Goal: Answer question/provide support

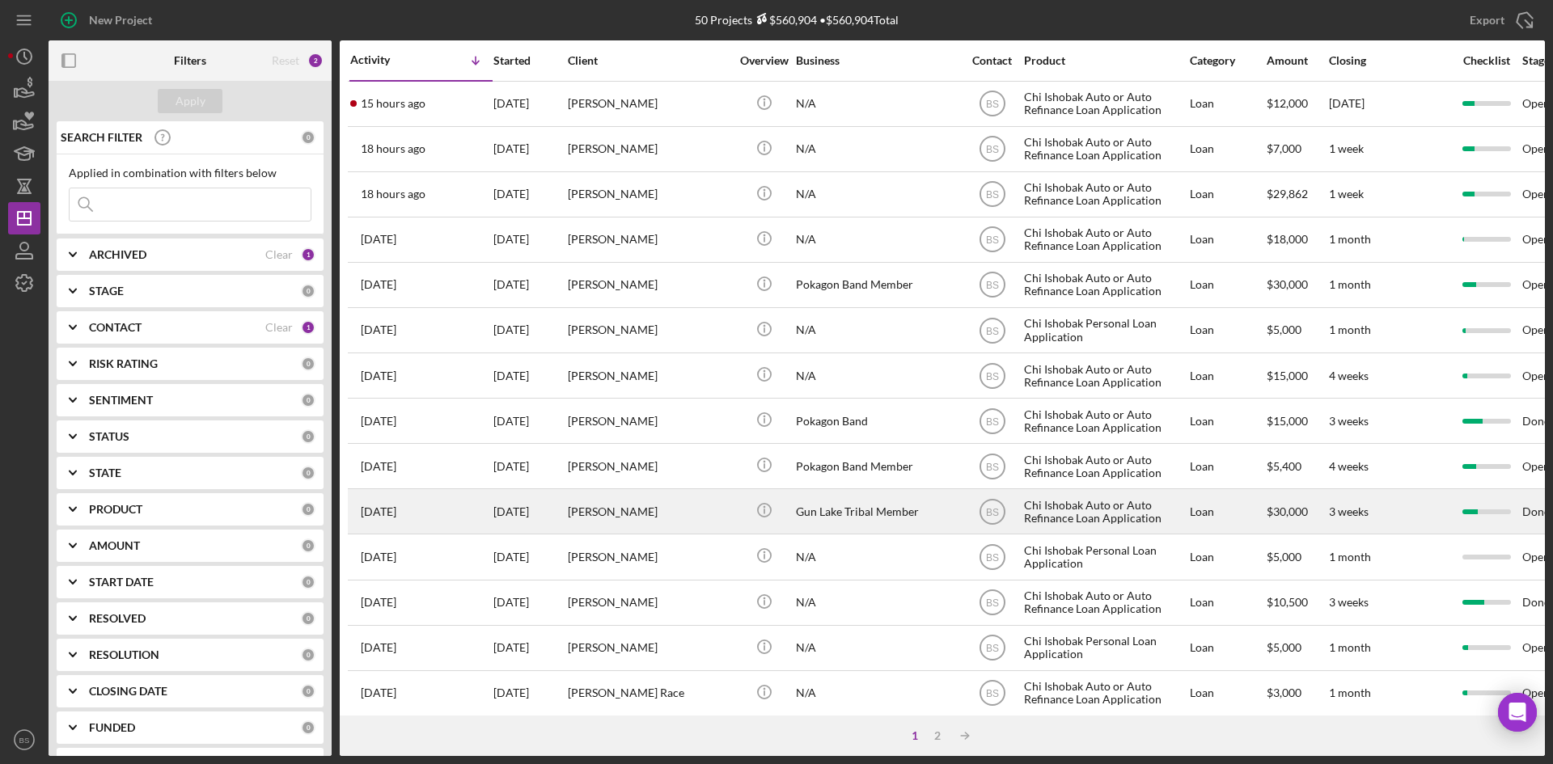
click at [650, 505] on div "[PERSON_NAME]" at bounding box center [649, 511] width 162 height 43
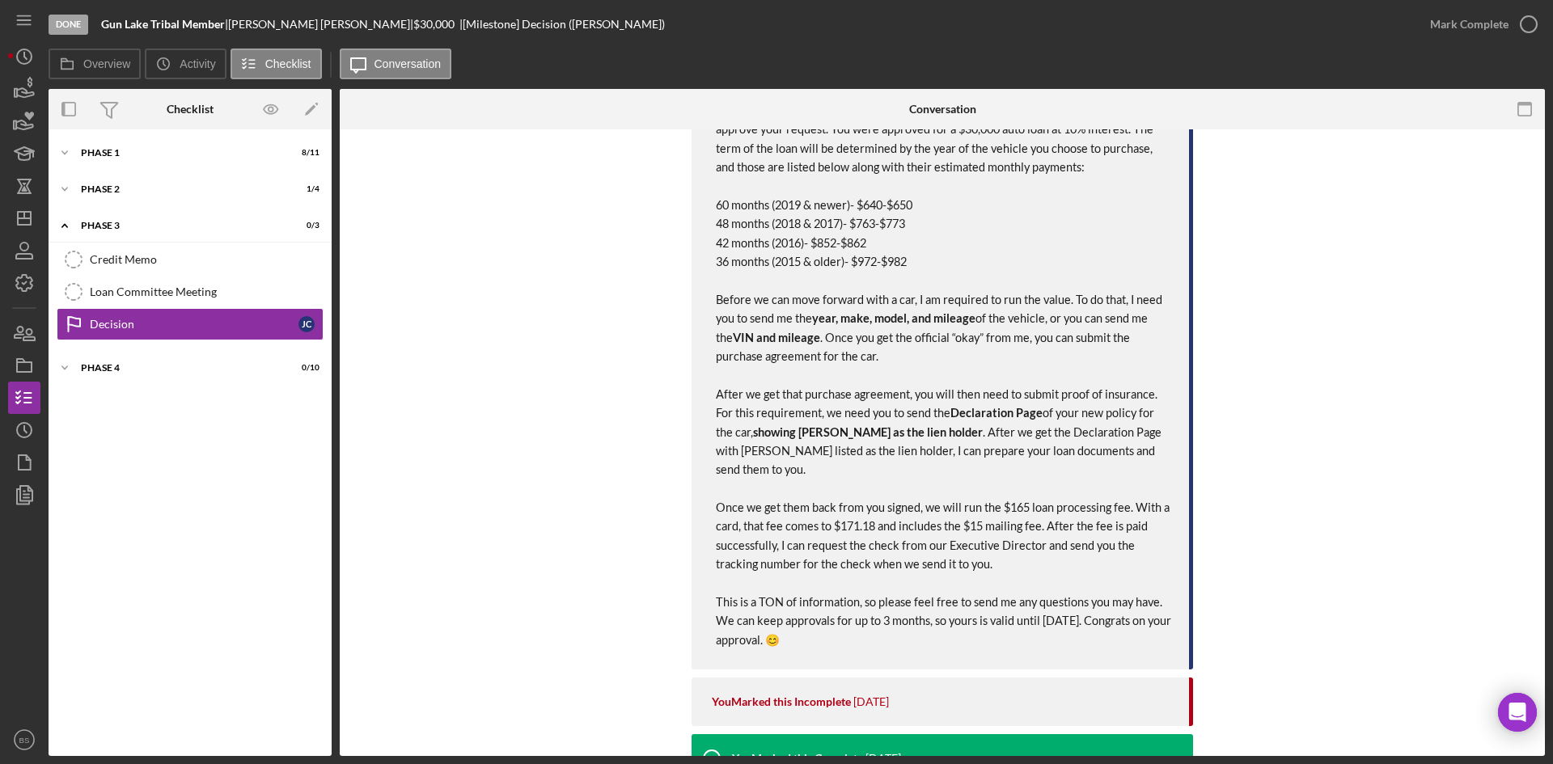
scroll to position [246, 0]
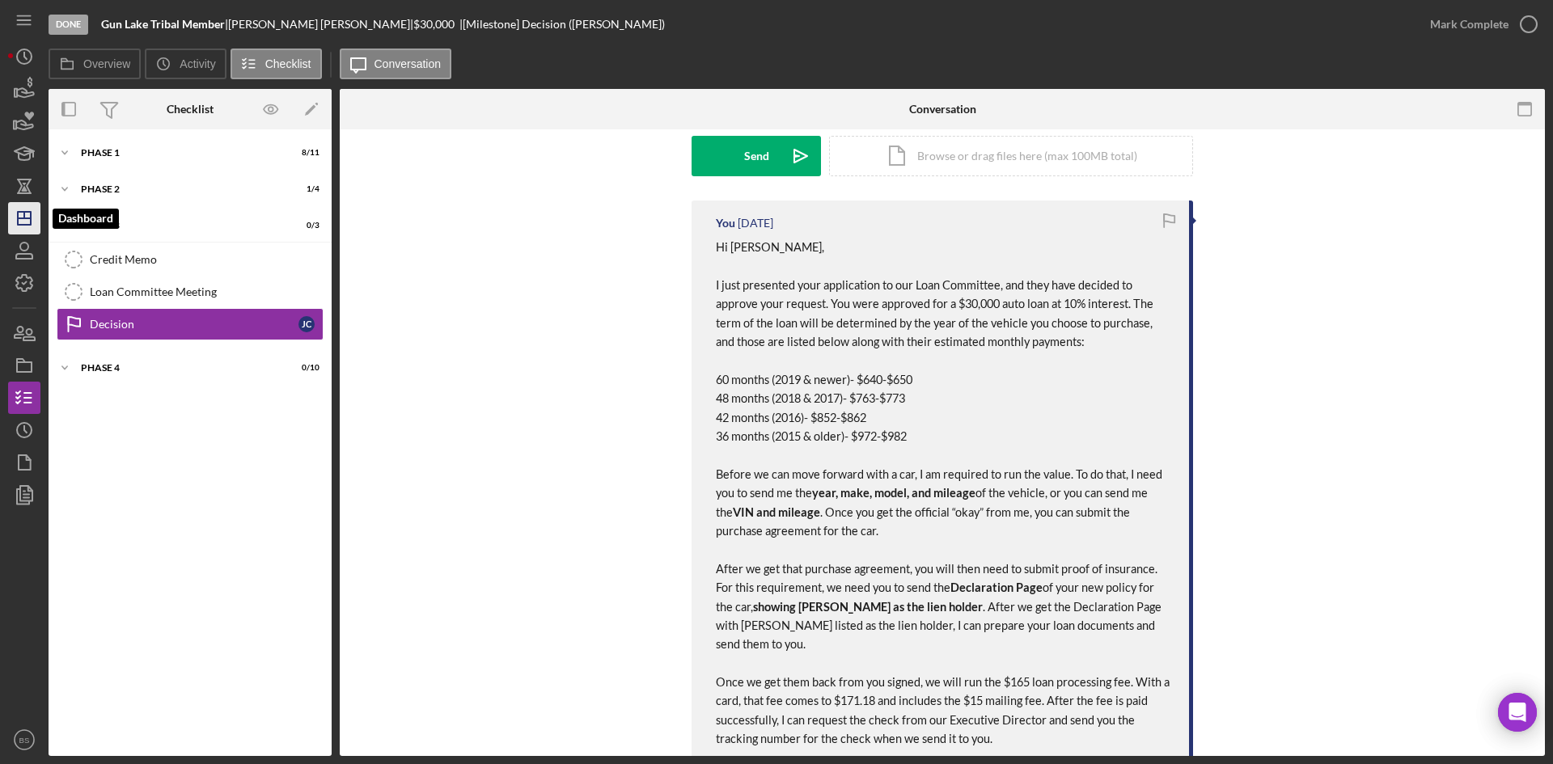
click at [33, 224] on icon "Icon/Dashboard" at bounding box center [24, 218] width 40 height 40
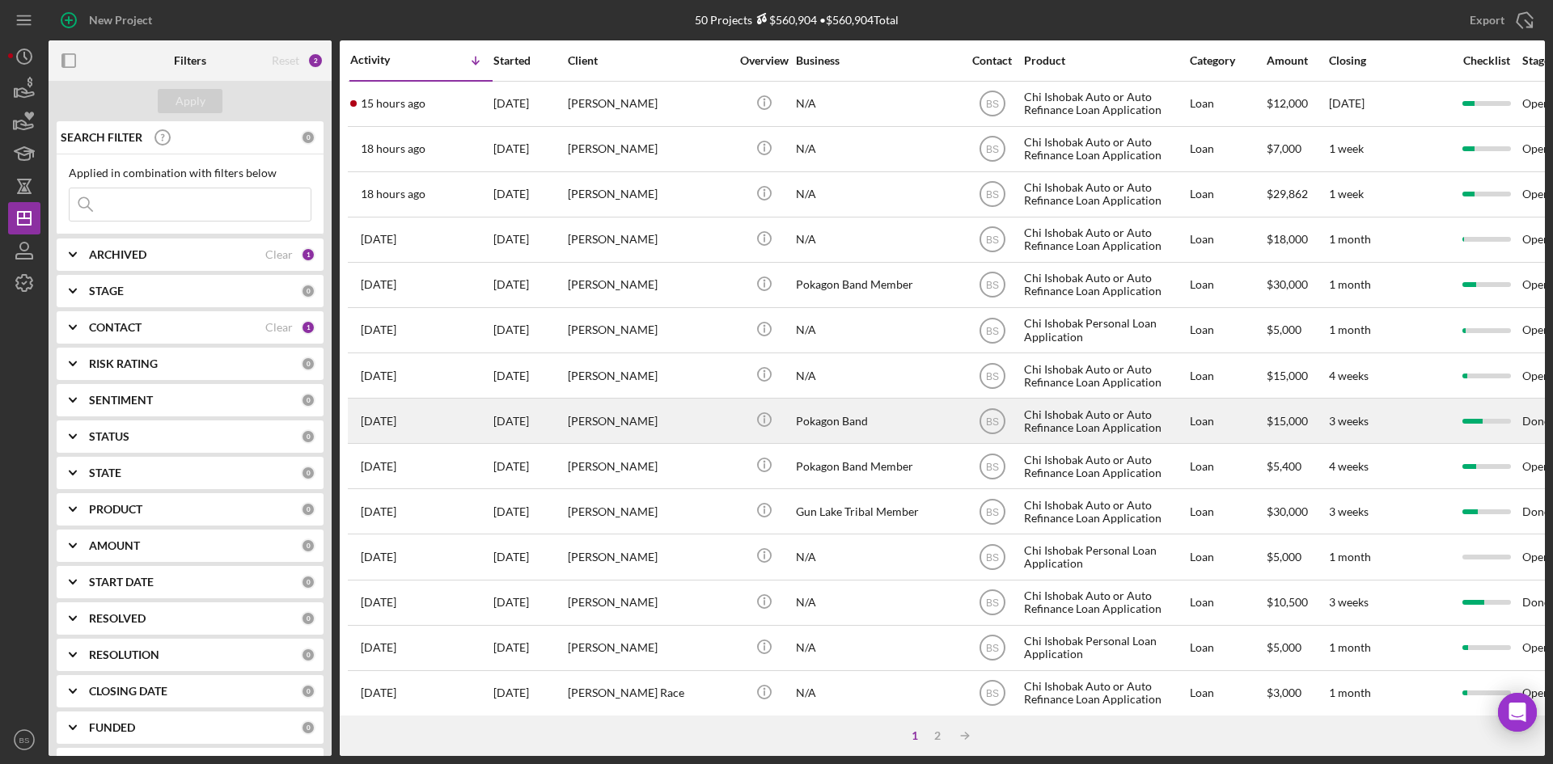
click at [686, 426] on div "[PERSON_NAME]" at bounding box center [649, 420] width 162 height 43
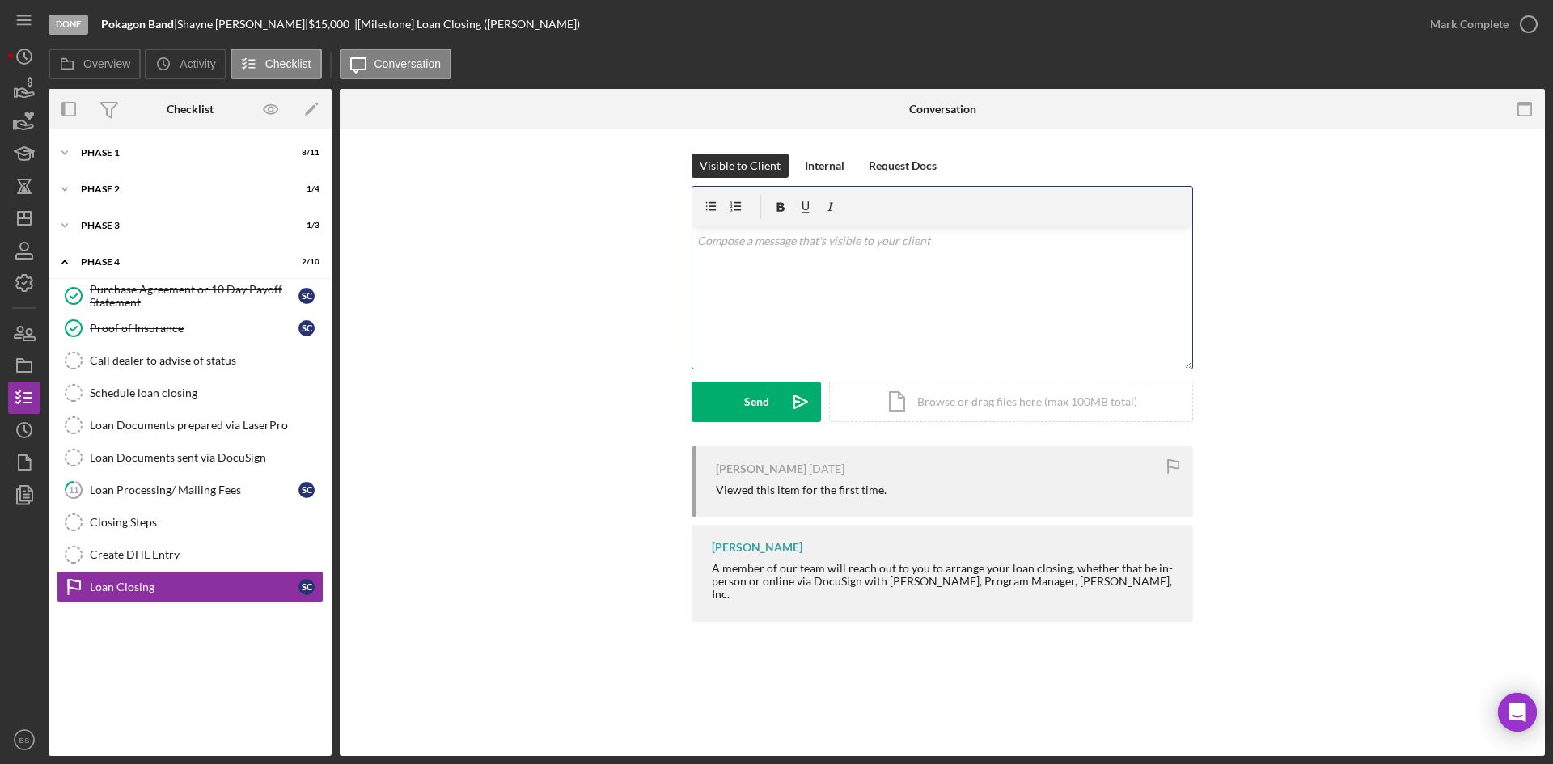
drag, startPoint x: 822, startPoint y: 299, endPoint x: 780, endPoint y: 267, distance: 52.4
click at [822, 299] on div "v Color teal Color pink Remove color Add row above Add row below Add column bef…" at bounding box center [942, 298] width 500 height 142
click at [287, 479] on link "11 Loan Processing/ Mailing Fees S C" at bounding box center [190, 490] width 267 height 32
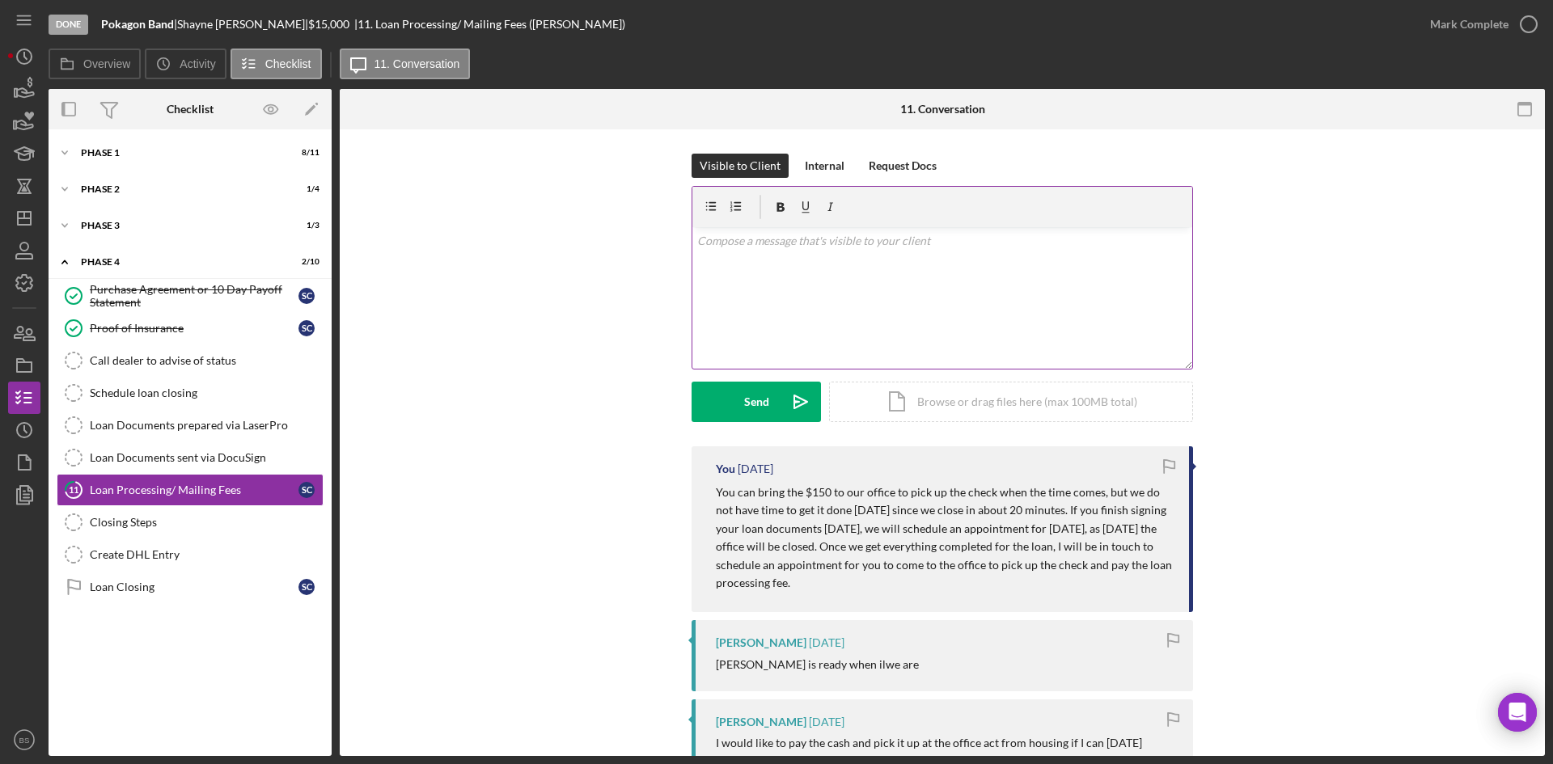
click at [858, 229] on div "v Color teal Color pink Remove color Add row above Add row below Add column bef…" at bounding box center [942, 298] width 500 height 142
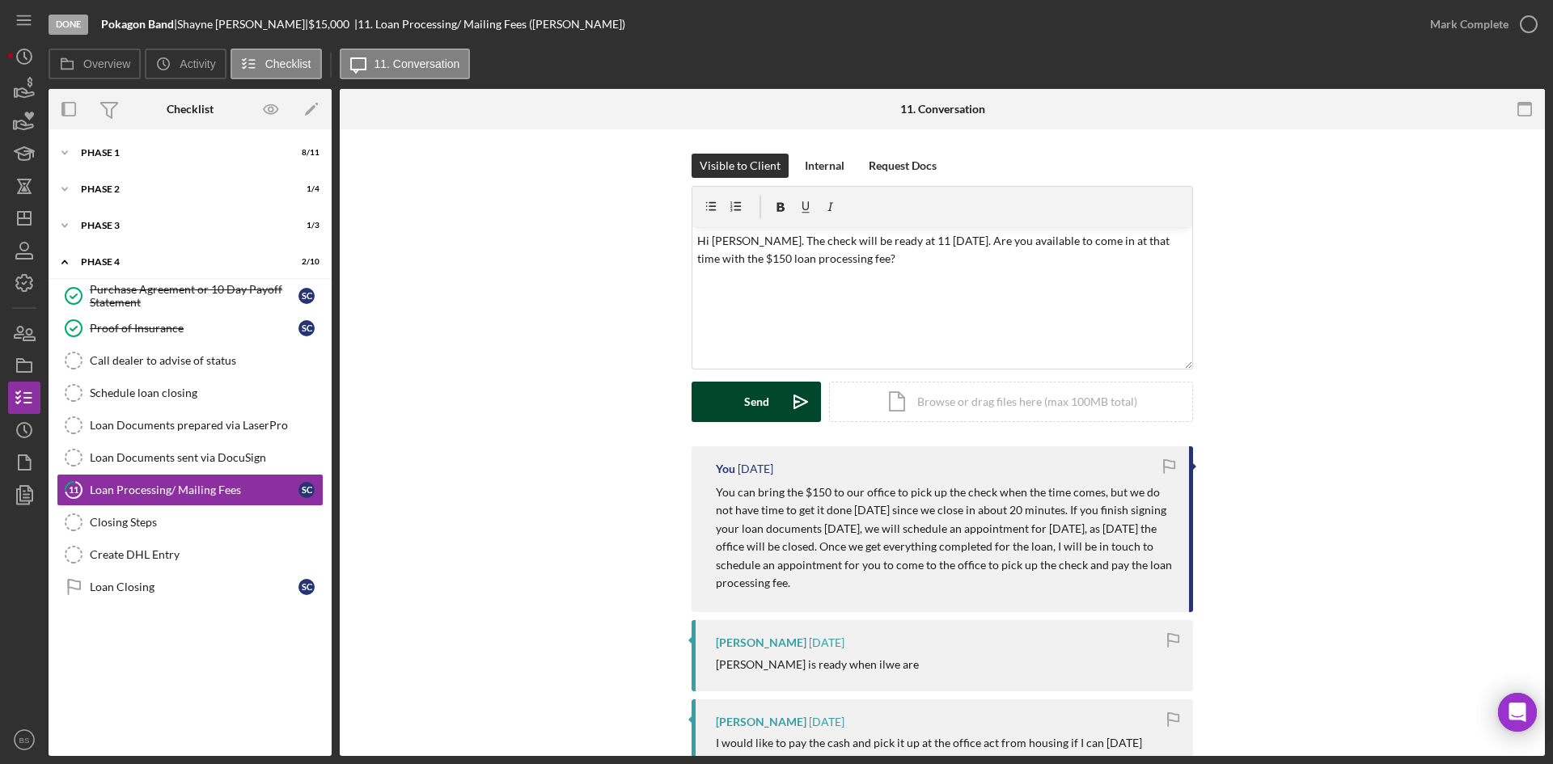
click at [787, 408] on icon "Icon/icon-invite-send" at bounding box center [800, 402] width 40 height 40
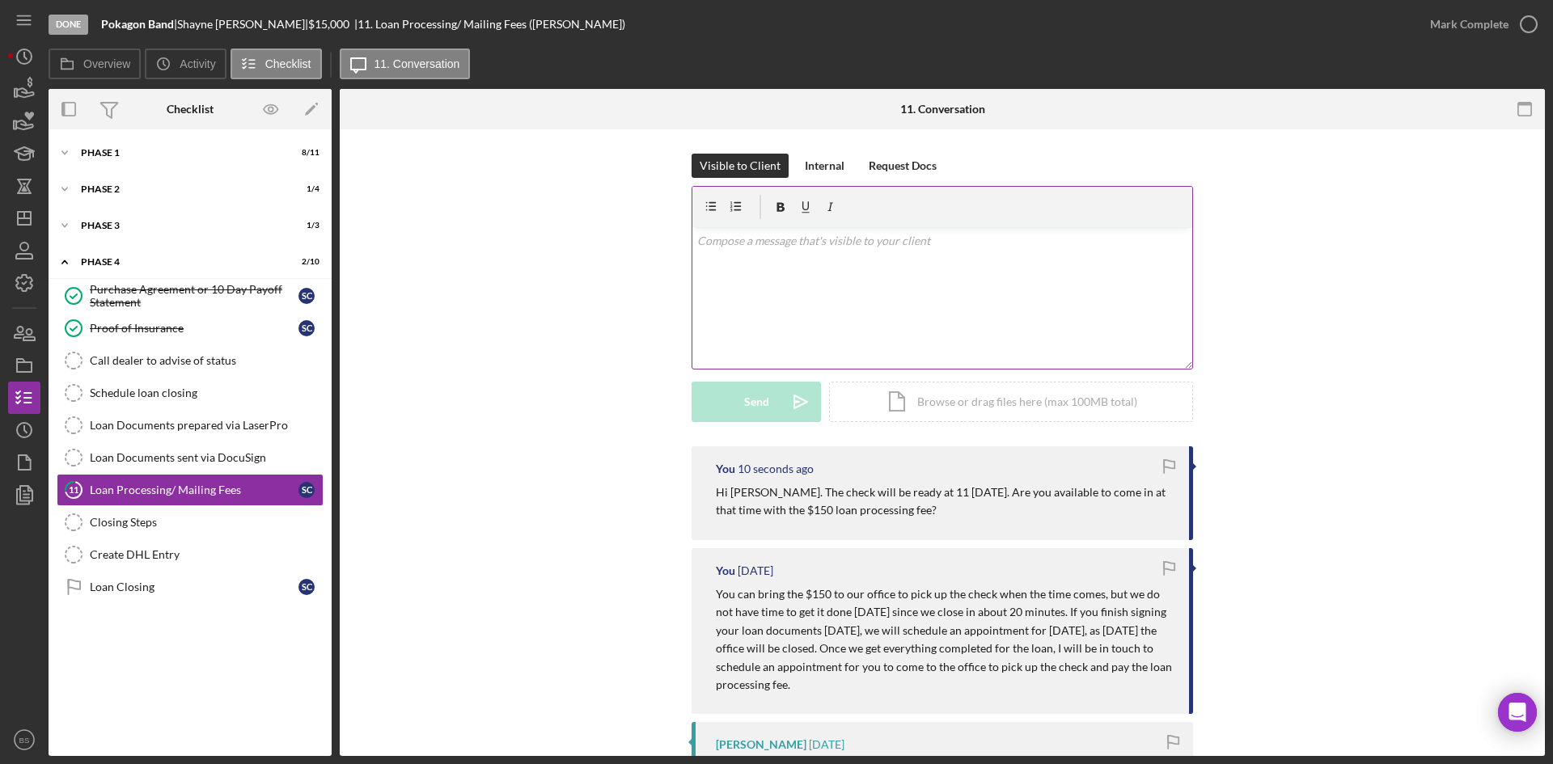
click at [896, 336] on div "v Color teal Color pink Remove color Add row above Add row below Add column bef…" at bounding box center [942, 298] width 500 height 142
click at [28, 216] on icon "Icon/Dashboard" at bounding box center [24, 218] width 40 height 40
